Goal: Task Accomplishment & Management: Use online tool/utility

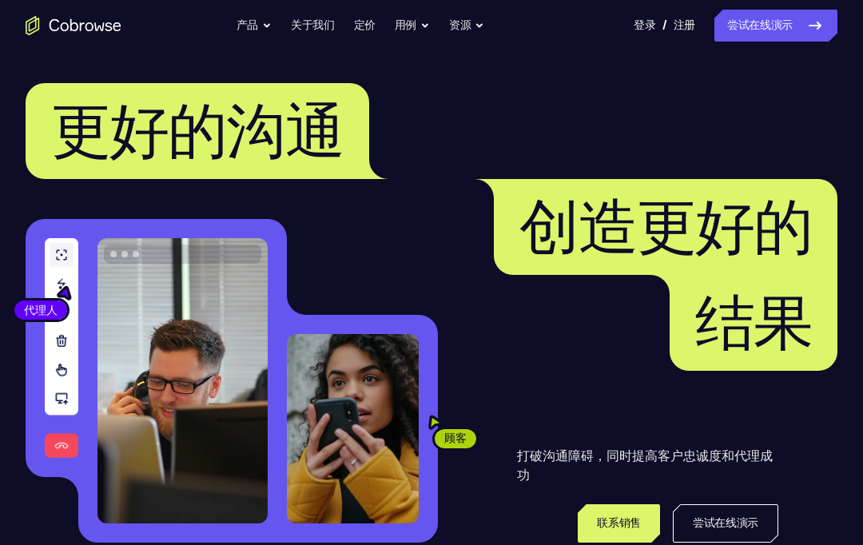
click at [469, 35] on button "资源" at bounding box center [466, 26] width 35 height 32
click at [463, 31] on button "资源" at bounding box center [466, 26] width 35 height 32
click at [466, 23] on button "资源" at bounding box center [466, 26] width 35 height 32
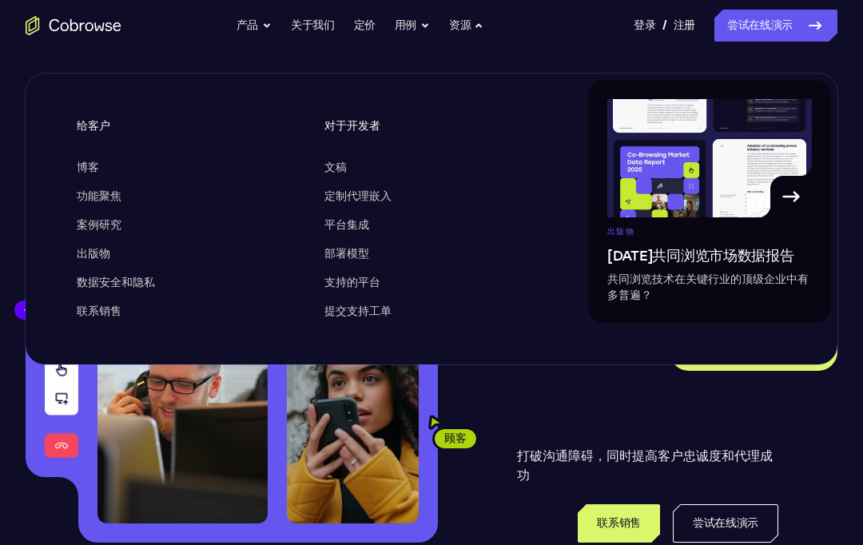
click at [463, 29] on button "资源" at bounding box center [466, 26] width 35 height 32
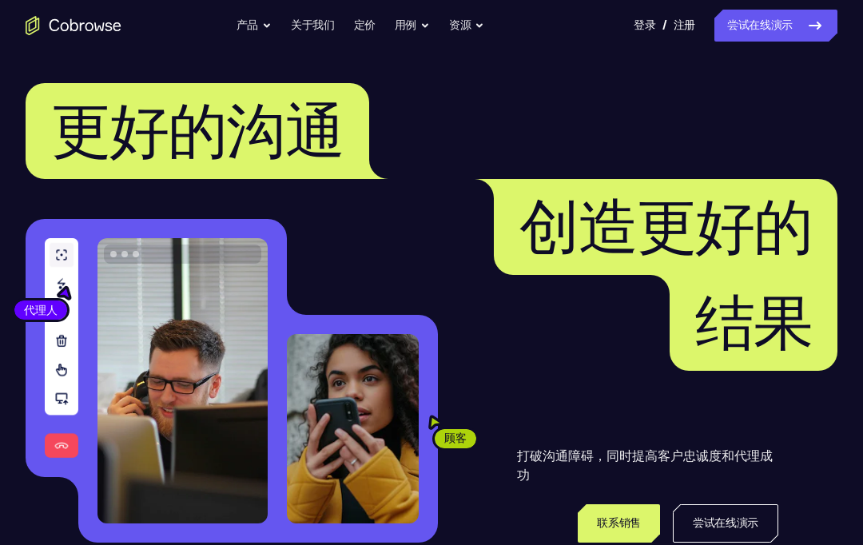
click at [398, 35] on button "用例" at bounding box center [412, 26] width 35 height 32
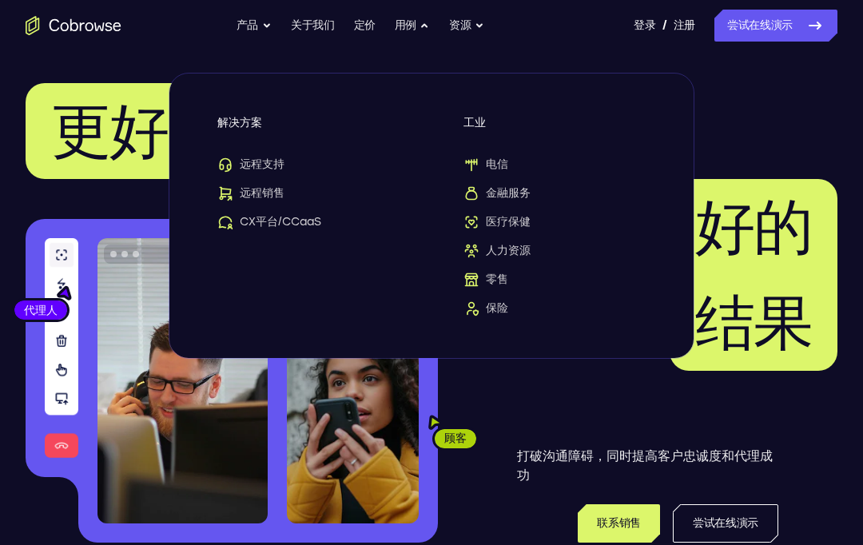
click at [322, 34] on link "关于我们" at bounding box center [313, 26] width 44 height 32
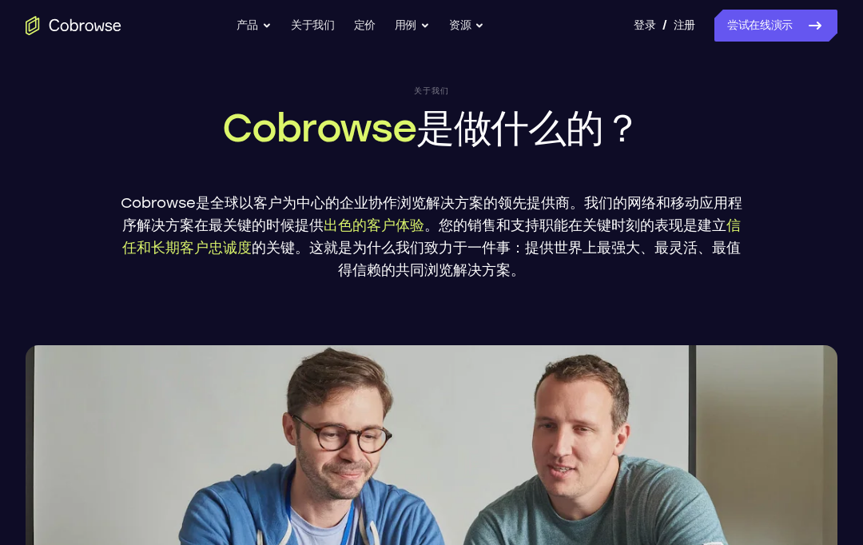
scroll to position [42, 0]
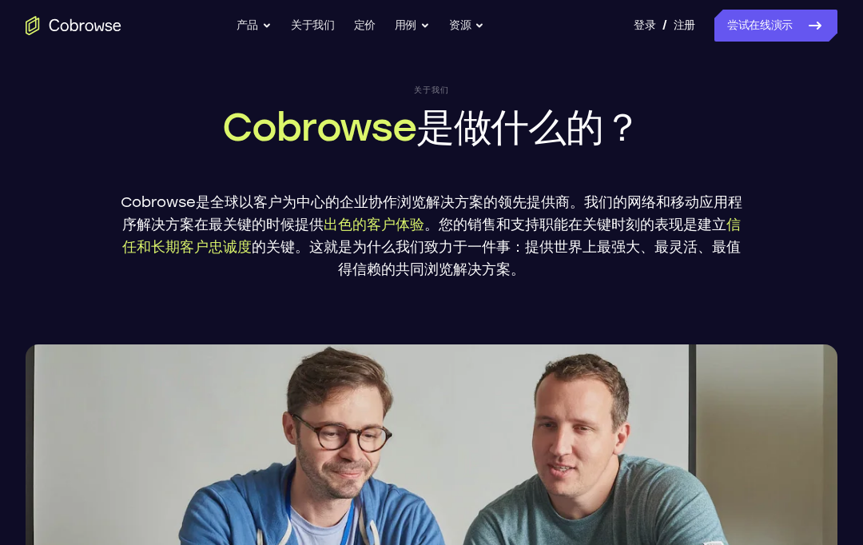
click at [251, 24] on button "产品" at bounding box center [253, 26] width 35 height 32
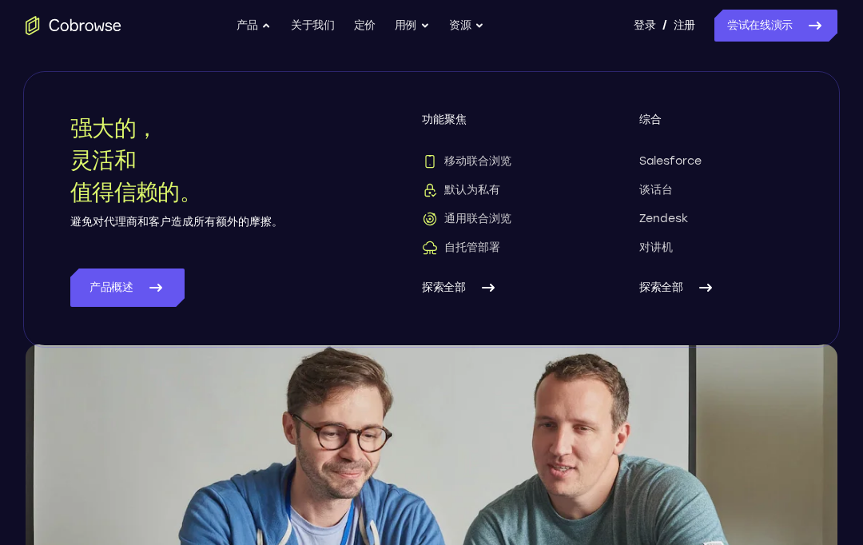
click at [499, 169] on span "移动联合浏览" at bounding box center [466, 161] width 89 height 16
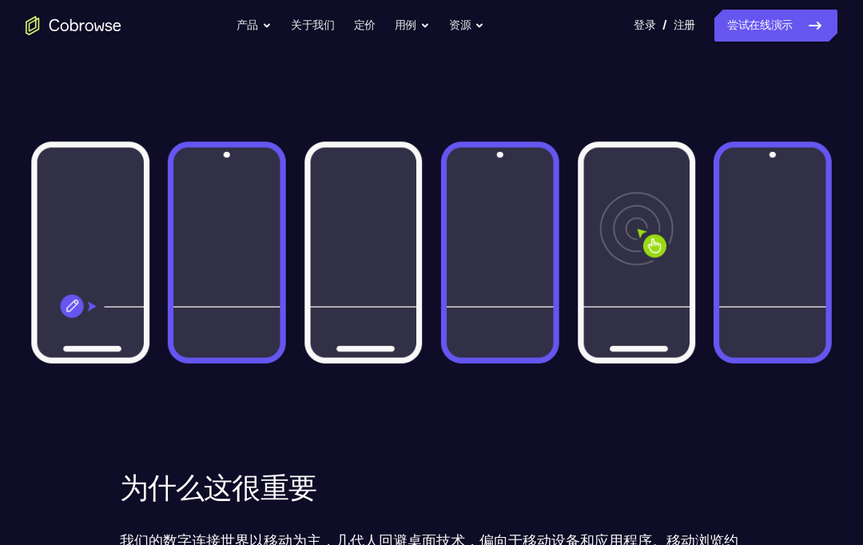
scroll to position [480, 0]
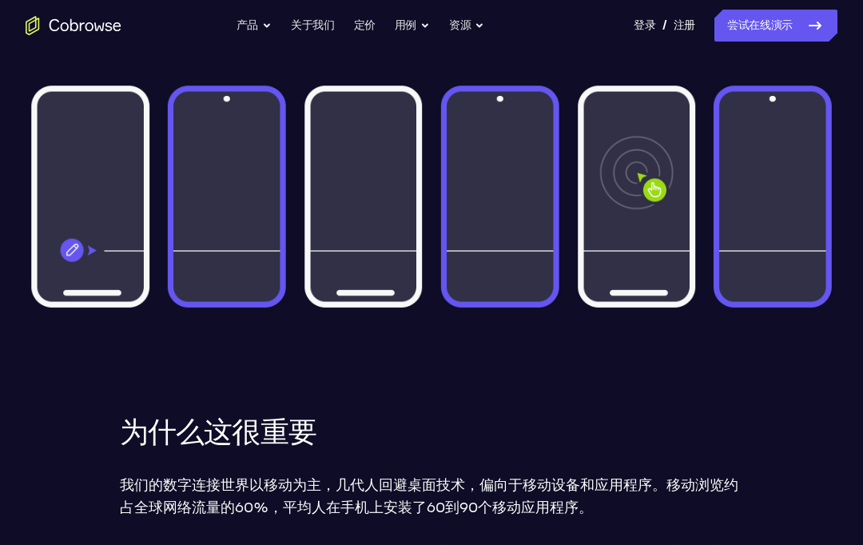
click at [64, 274] on img at bounding box center [432, 197] width 812 height 280
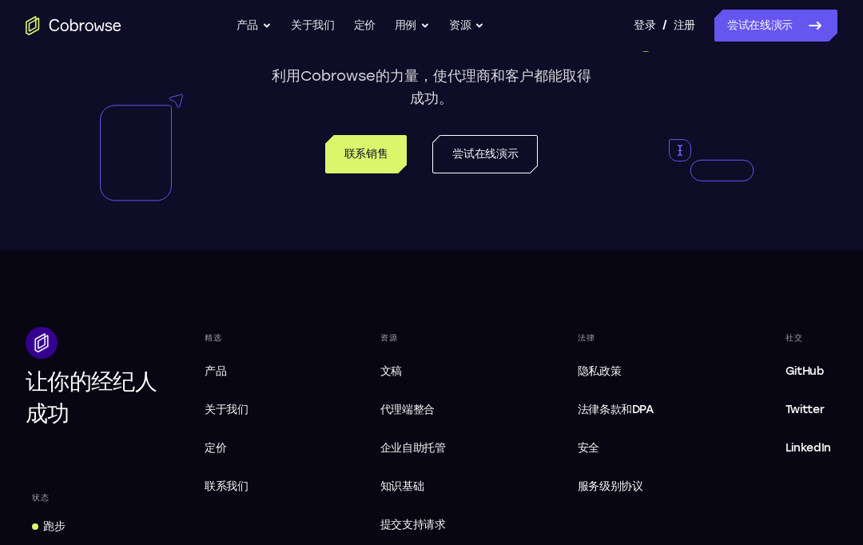
scroll to position [2871, 0]
click at [212, 446] on span "定价" at bounding box center [216, 447] width 22 height 14
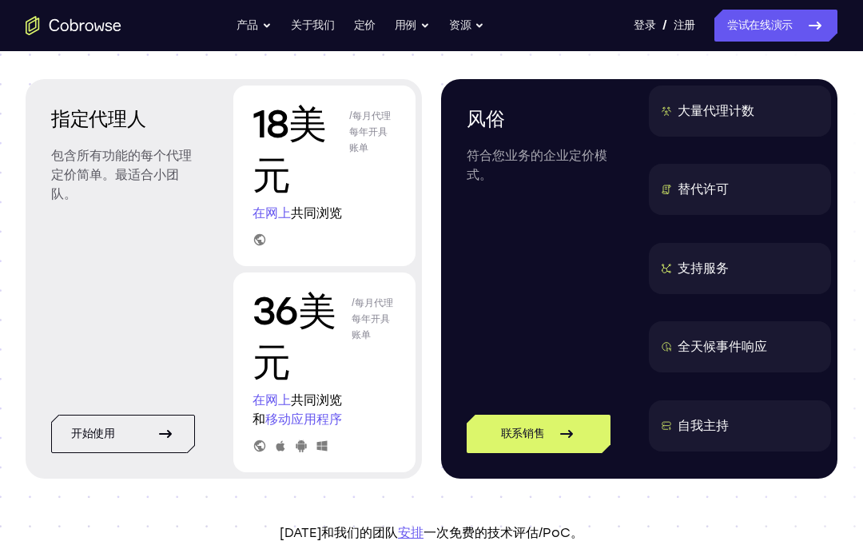
scroll to position [198, 0]
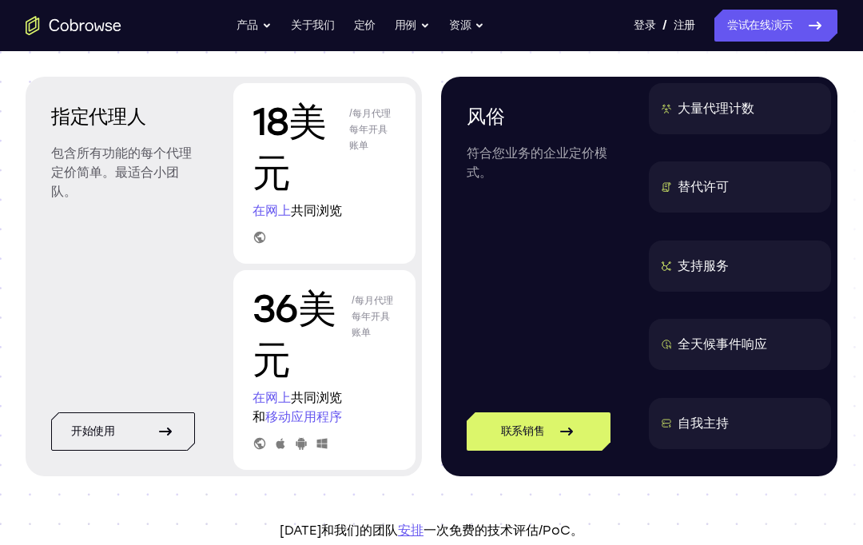
click at [802, 29] on link "尝试在线演示" at bounding box center [775, 26] width 123 height 32
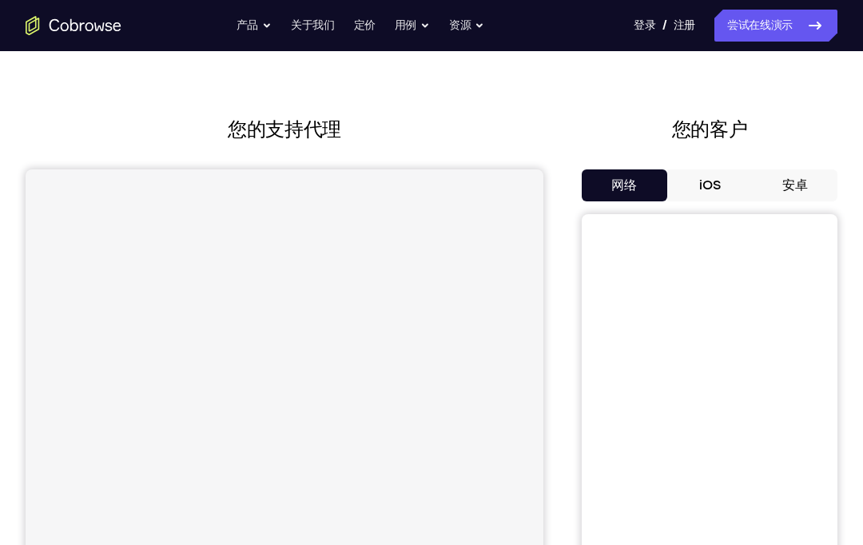
scroll to position [39, 0]
click at [793, 198] on button "安卓" at bounding box center [794, 185] width 85 height 32
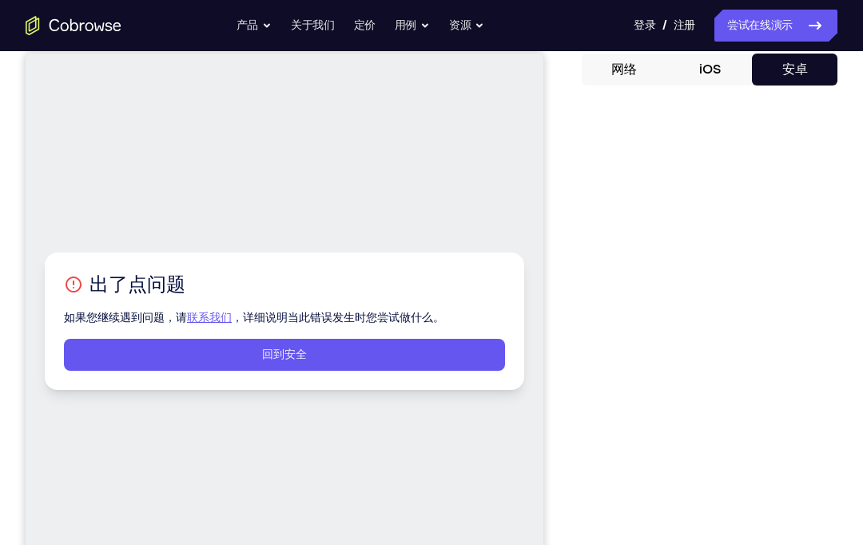
scroll to position [140, 0]
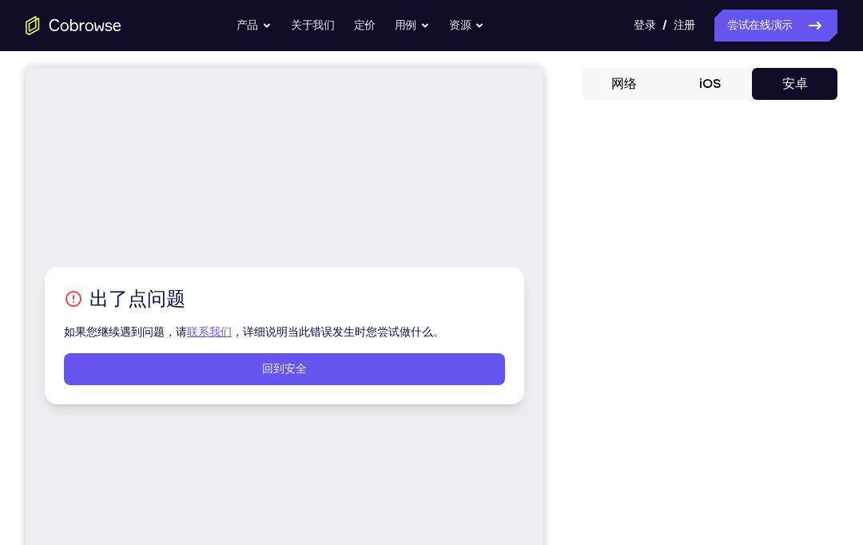
click at [115, 365] on link "回到安全" at bounding box center [284, 369] width 441 height 32
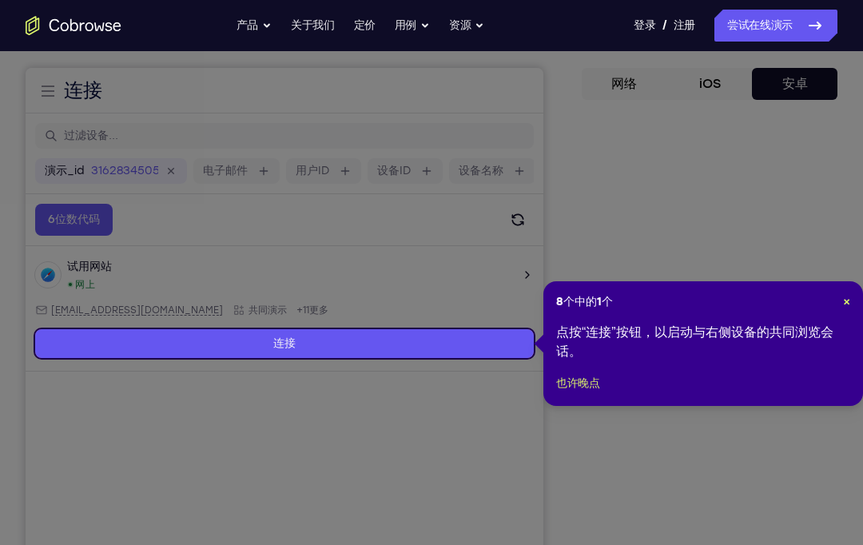
click at [114, 344] on link "连接" at bounding box center [284, 343] width 499 height 29
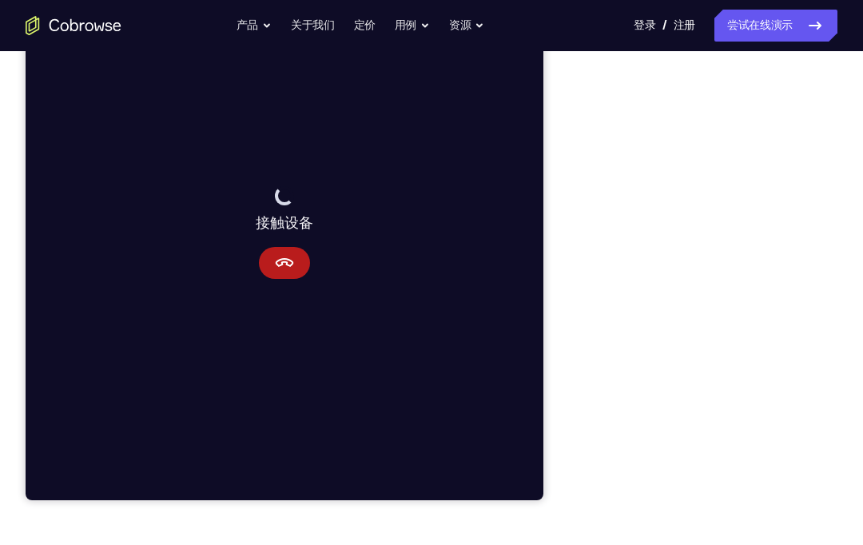
scroll to position [238, 0]
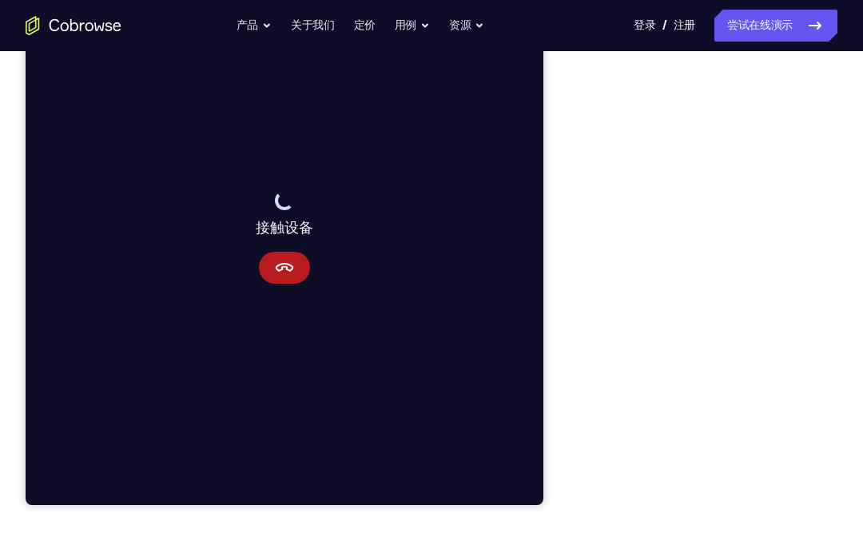
click at [232, 240] on div "连接到设备 接触设备" at bounding box center [285, 237] width 518 height 535
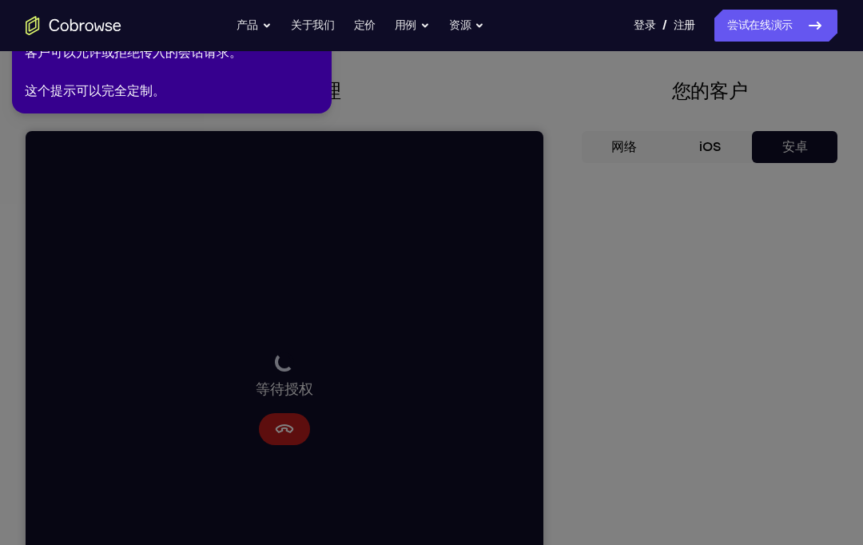
scroll to position [74, 0]
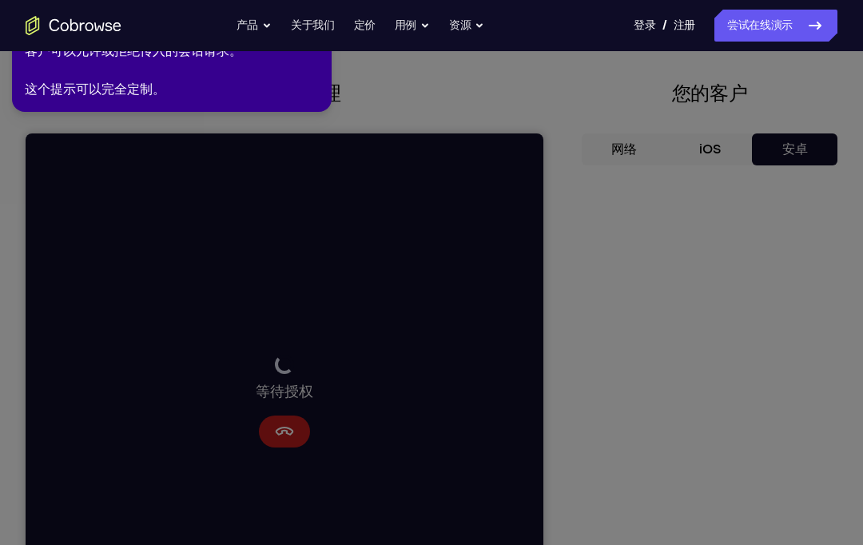
click at [94, 105] on div "8个中的2个 × 客户可以允许或拒绝传入的会话请求。 这个提示可以完全定制。" at bounding box center [172, 56] width 320 height 112
click at [91, 91] on div "客户可以允许或拒绝传入的会话请求。 这个提示可以完全定制。" at bounding box center [172, 71] width 294 height 58
click at [706, 256] on icon at bounding box center [428, 269] width 869 height 551
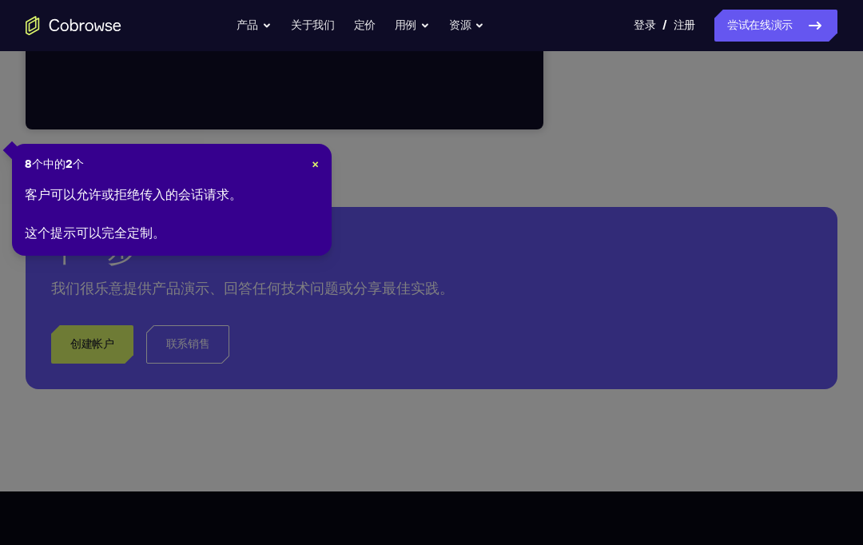
scroll to position [528, 0]
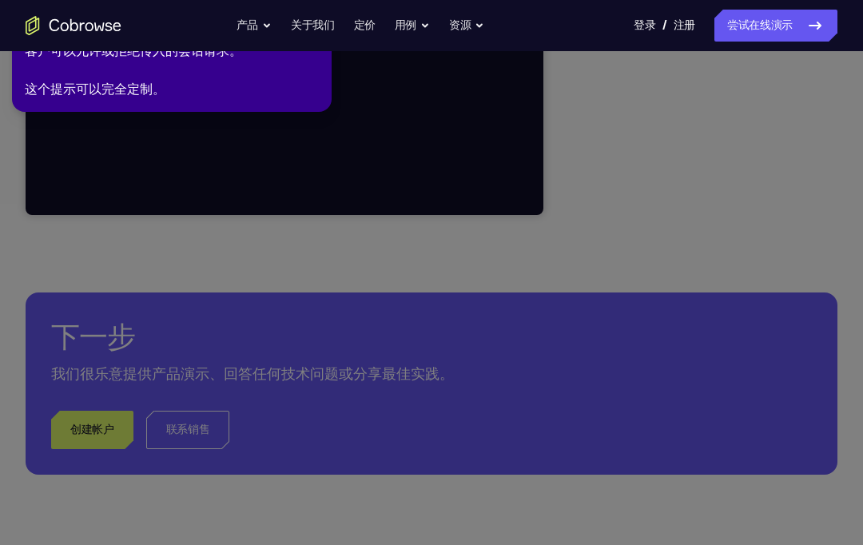
click at [318, 41] on link "关于我们" at bounding box center [313, 26] width 44 height 32
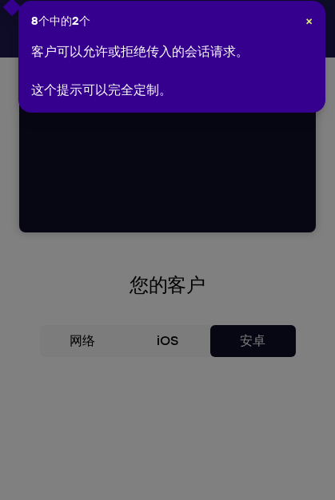
scroll to position [491, 0]
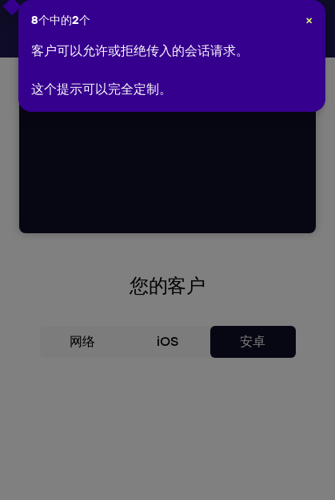
click at [305, 21] on span "×" at bounding box center [308, 21] width 7 height 14
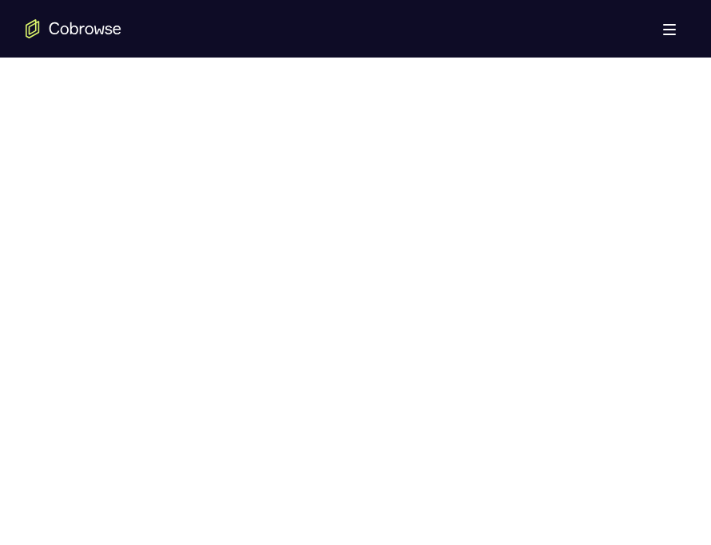
scroll to position [820, 0]
